Goal: Information Seeking & Learning: Learn about a topic

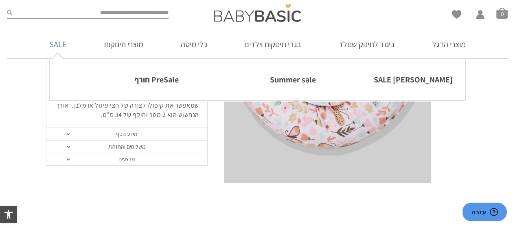
scroll to position [108, 0]
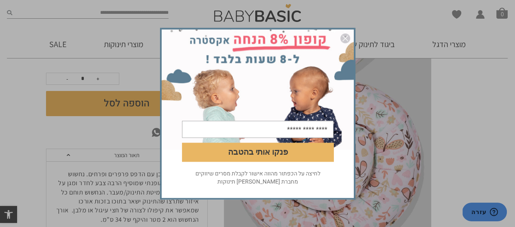
click at [461, 114] on div "פנקו אותי בהטבה לחיצה על הכפתור מהווה אישור לקבלת מסרים שיווקים מחברת אריה בגדי…" at bounding box center [257, 113] width 515 height 227
click at [347, 39] on img "סגור" at bounding box center [345, 38] width 10 height 10
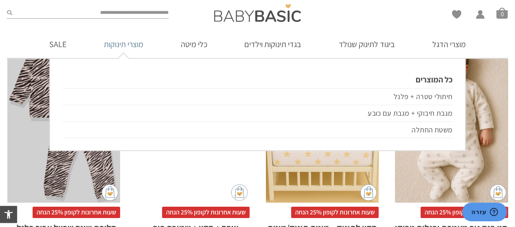
scroll to position [434, 0]
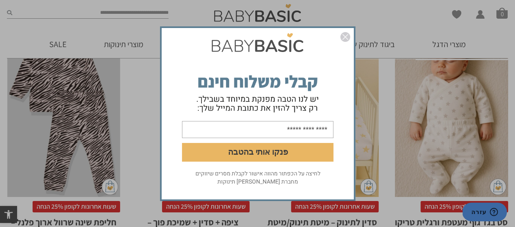
click at [347, 39] on img "סגור" at bounding box center [345, 37] width 10 height 10
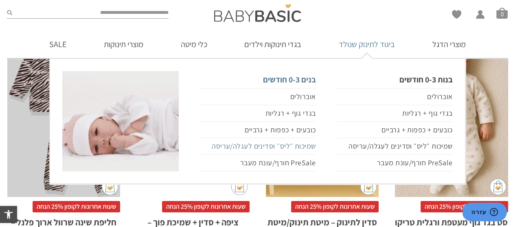
click at [265, 146] on link "שמיכות ״ליס״ וסדינים לעגלה/עריסה" at bounding box center [257, 146] width 116 height 17
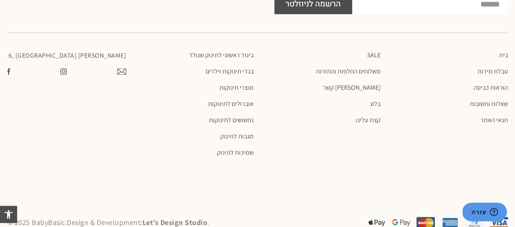
scroll to position [889, 0]
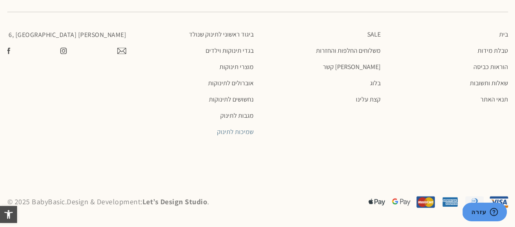
click at [236, 131] on link "שמיכות לתינוק" at bounding box center [193, 132] width 119 height 8
click at [235, 131] on link "שמיכות לתינוק" at bounding box center [193, 132] width 119 height 8
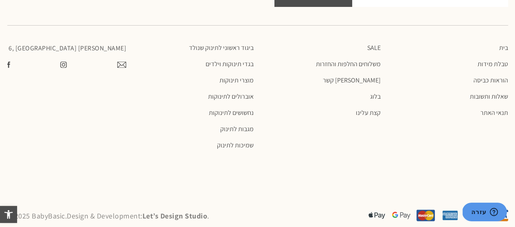
scroll to position [1087, 0]
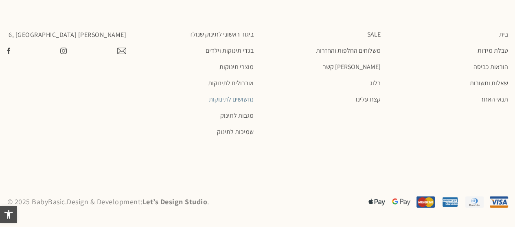
click at [240, 100] on link "נחשושים לתינוקות" at bounding box center [193, 100] width 119 height 8
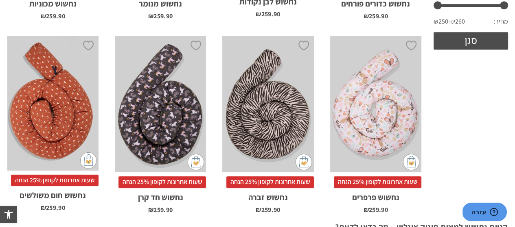
scroll to position [324, 0]
